Goal: Browse casually

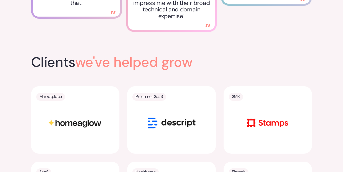
scroll to position [948, 0]
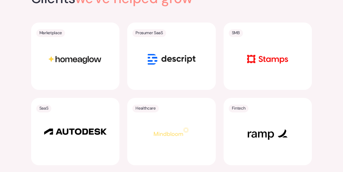
click at [177, 58] on img at bounding box center [171, 59] width 65 height 32
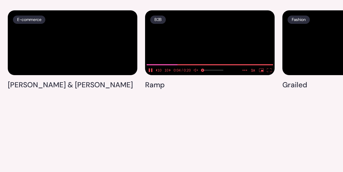
scroll to position [1296, 0]
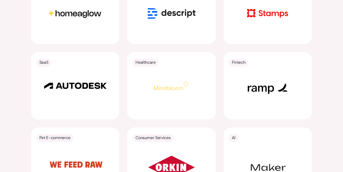
scroll to position [951, 0]
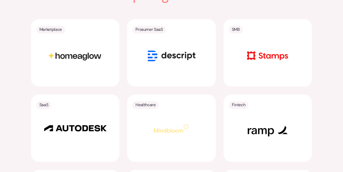
click at [257, 54] on img at bounding box center [267, 56] width 65 height 32
click at [234, 28] on p "SMB" at bounding box center [236, 29] width 8 height 7
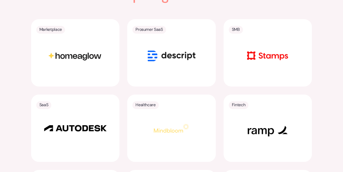
click at [271, 59] on img at bounding box center [267, 56] width 65 height 32
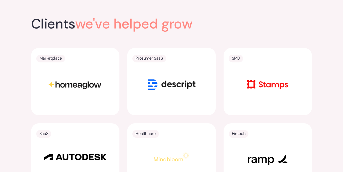
scroll to position [892, 0]
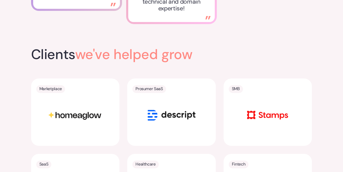
click at [236, 87] on p "SMB" at bounding box center [236, 88] width 8 height 7
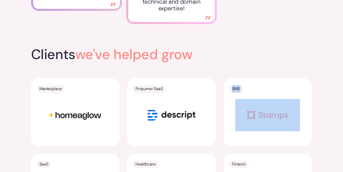
click at [236, 87] on p "SMB" at bounding box center [236, 88] width 8 height 7
click at [273, 115] on img at bounding box center [267, 115] width 65 height 32
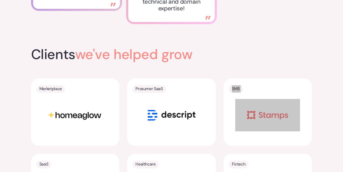
drag, startPoint x: 287, startPoint y: 118, endPoint x: 294, endPoint y: 7, distance: 111.6
